Goal: Use online tool/utility: Utilize a website feature to perform a specific function

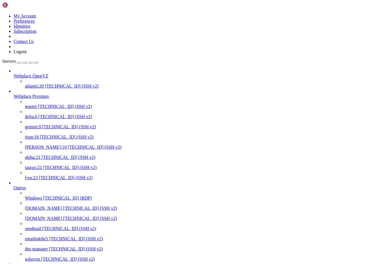
scroll to position [5, 1]
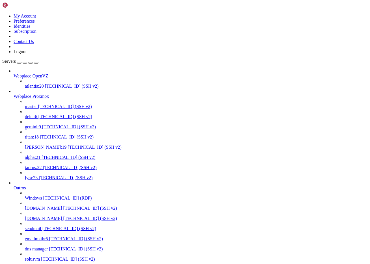
scroll to position [0, 0]
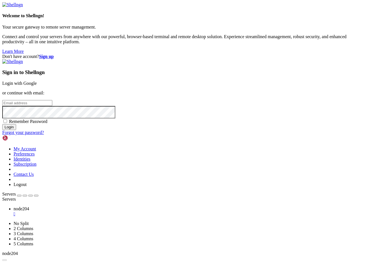
type input "[PERSON_NAME][EMAIL_ADDRESS][DOMAIN_NAME]"
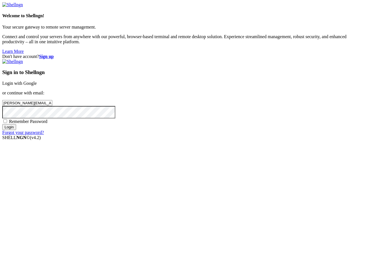
click at [16, 130] on input "Login" at bounding box center [9, 127] width 14 height 6
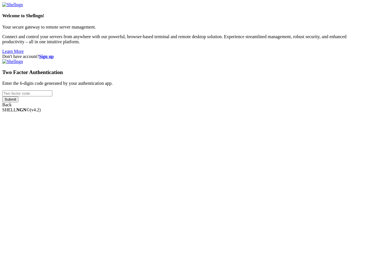
click at [52, 96] on input "number" at bounding box center [27, 93] width 50 height 6
type input "140821"
click at [2, 96] on input "Submit" at bounding box center [10, 99] width 16 height 6
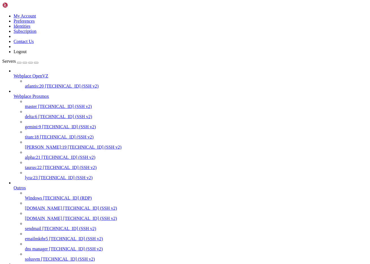
scroll to position [0, 0]
